Goal: Navigation & Orientation: Find specific page/section

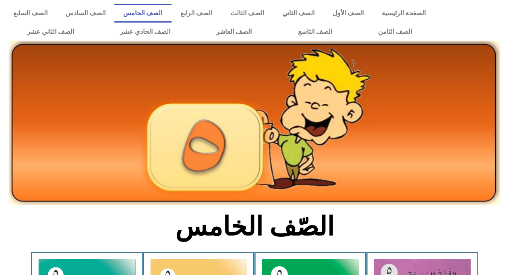
click at [493, 19] on div at bounding box center [474, 22] width 70 height 45
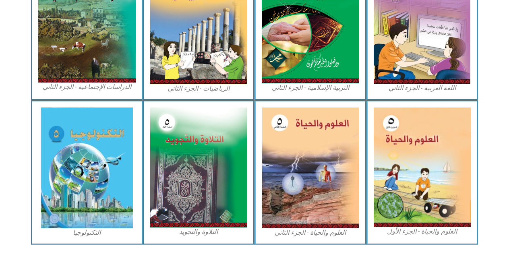
scroll to position [446, 0]
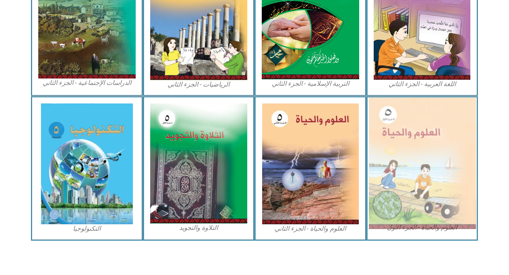
click at [447, 122] on img at bounding box center [421, 163] width 107 height 132
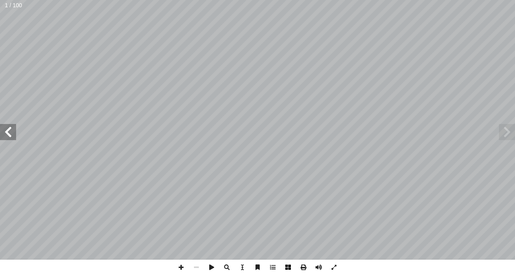
click at [287, 271] on span at bounding box center [287, 267] width 15 height 15
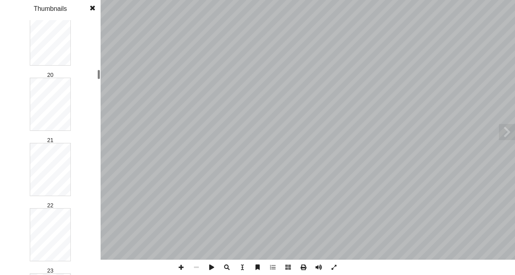
click at [102, 74] on div "العلوم والحياة [PERSON_NAME] أ ا ّ فريق الـت ب ّ بو الر أ ا د. [PERSON_NAME] ً …" at bounding box center [257, 137] width 515 height 275
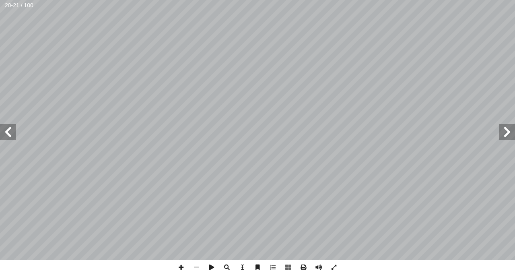
click at [12, 128] on span at bounding box center [8, 132] width 16 height 16
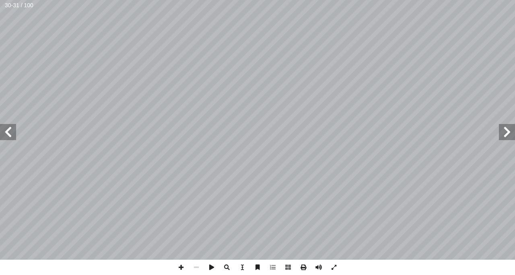
click at [12, 128] on span at bounding box center [8, 132] width 16 height 16
click at [509, 127] on span at bounding box center [507, 132] width 16 height 16
click at [15, 130] on span at bounding box center [8, 132] width 16 height 16
click at [181, 265] on span at bounding box center [180, 267] width 15 height 15
